Goal: Find specific page/section: Find specific page/section

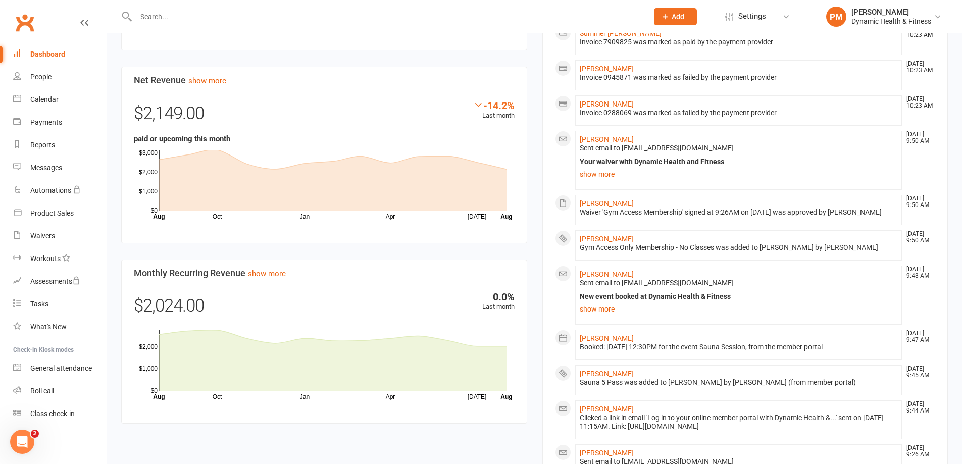
scroll to position [556, 0]
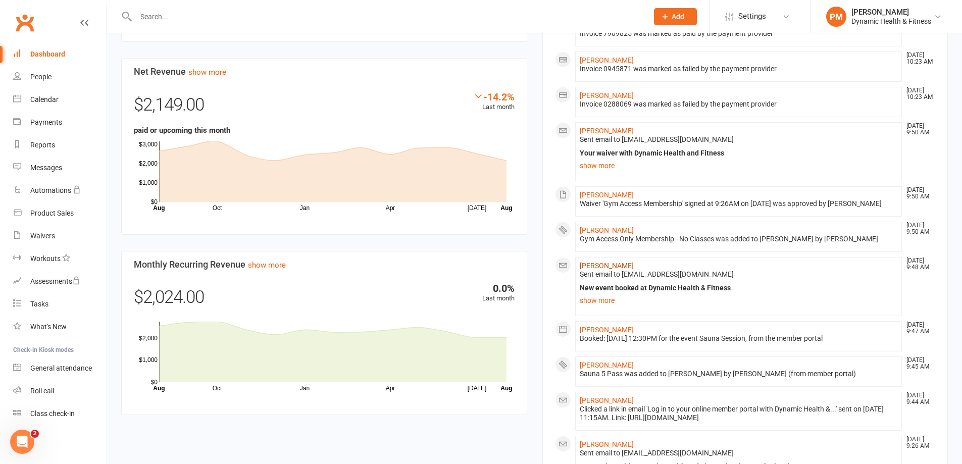
click at [620, 267] on link "[PERSON_NAME]" at bounding box center [607, 266] width 54 height 8
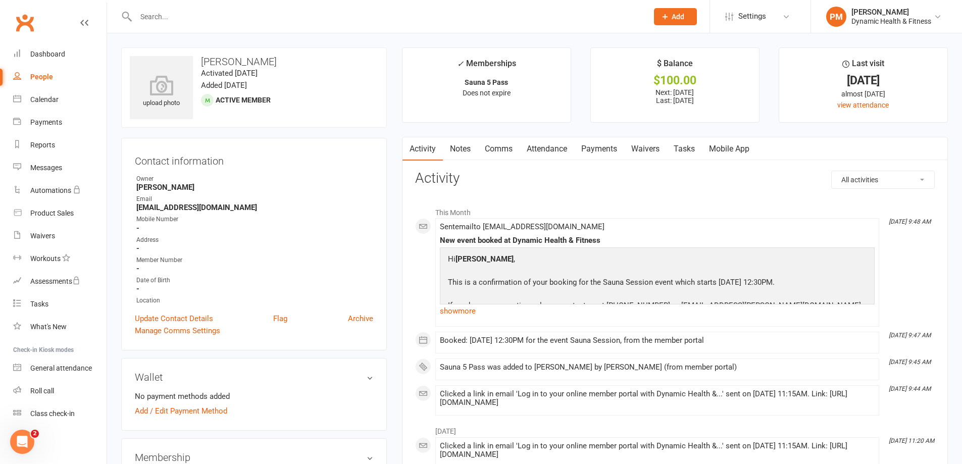
click at [644, 145] on link "Waivers" at bounding box center [645, 148] width 42 height 23
